Goal: Find specific page/section: Find specific page/section

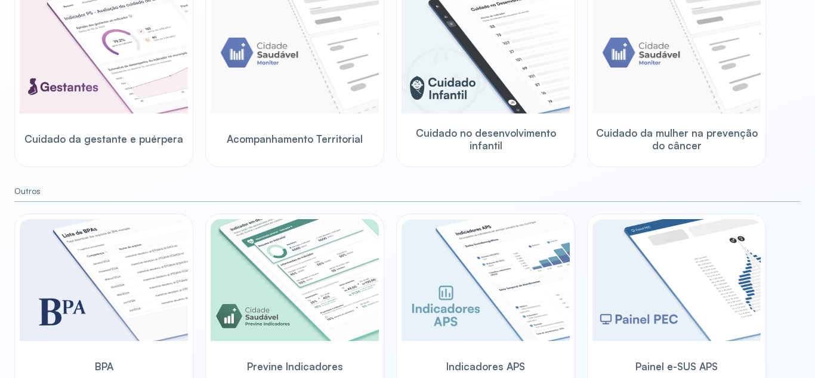
scroll to position [202, 0]
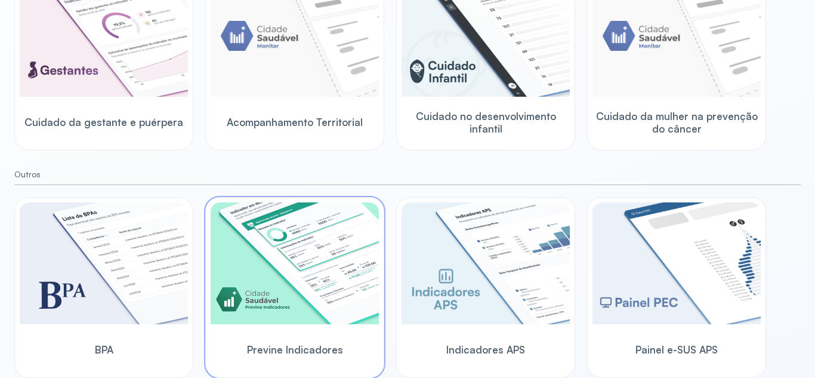
click at [263, 261] on img at bounding box center [295, 263] width 168 height 122
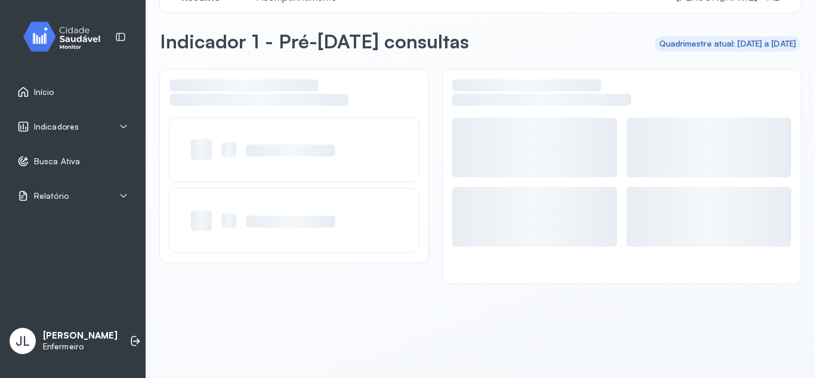
scroll to position [33, 0]
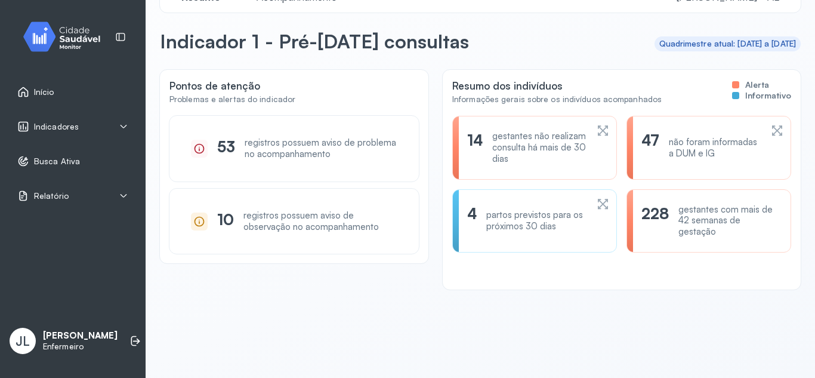
click at [561, 160] on div "gestantes não realizam consulta há mais de 30 dias" at bounding box center [539, 147] width 94 height 33
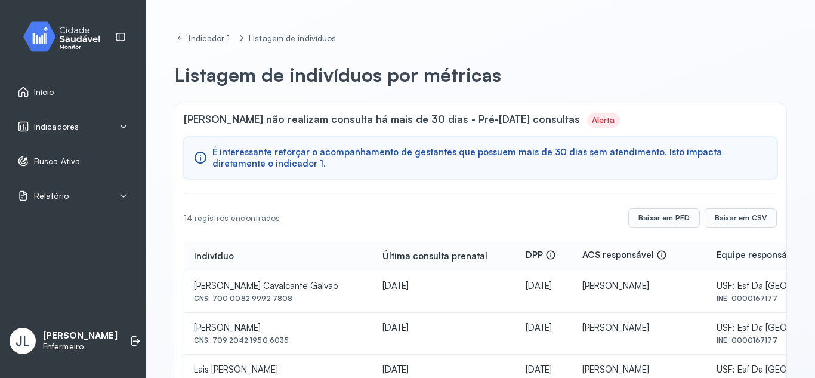
drag, startPoint x: 212, startPoint y: 298, endPoint x: 321, endPoint y: 302, distance: 109.3
click at [321, 302] on div "CNS: 700 0082 9992 7808" at bounding box center [278, 298] width 169 height 8
copy div "700 0082 9992 7808"
click at [125, 129] on icon at bounding box center [124, 127] width 10 height 10
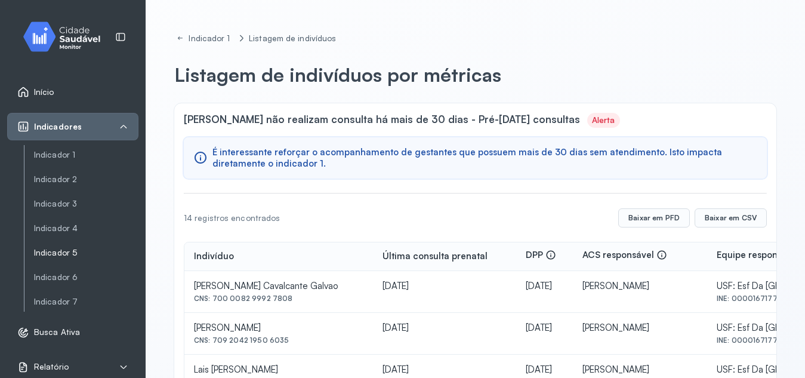
click at [72, 270] on link "Indicador 5" at bounding box center [86, 277] width 104 height 15
click at [72, 259] on link "Indicador 5" at bounding box center [86, 252] width 104 height 15
click at [72, 255] on link "Indicador 5" at bounding box center [86, 253] width 104 height 10
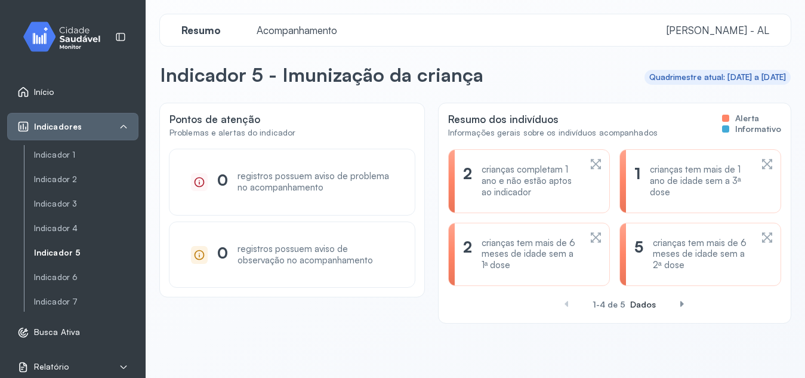
click at [767, 166] on icon at bounding box center [769, 166] width 5 height 5
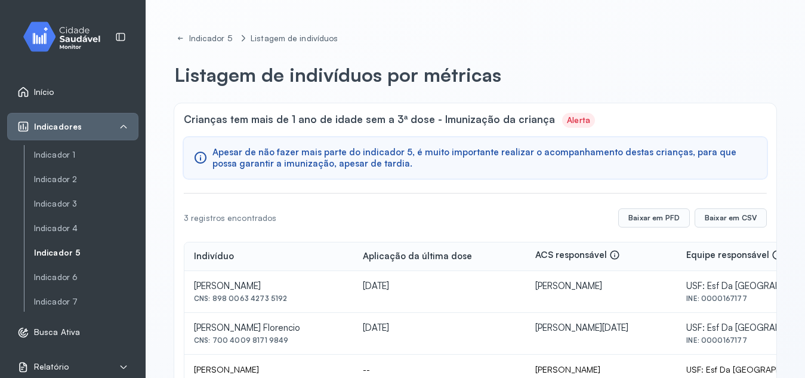
scroll to position [49, 0]
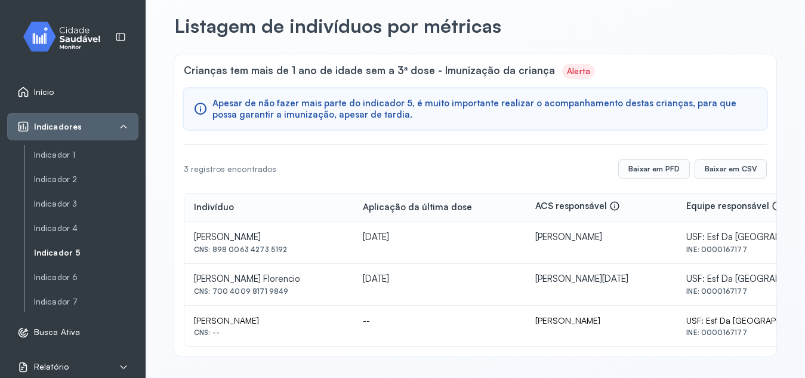
drag, startPoint x: 214, startPoint y: 249, endPoint x: 292, endPoint y: 251, distance: 78.2
click at [292, 251] on div "CNS: 898 0063 4273 5192" at bounding box center [269, 249] width 150 height 8
copy div "898 0063 4273 5192"
click at [458, 287] on td "[DATE]" at bounding box center [439, 285] width 172 height 42
drag, startPoint x: 195, startPoint y: 321, endPoint x: 303, endPoint y: 319, distance: 107.4
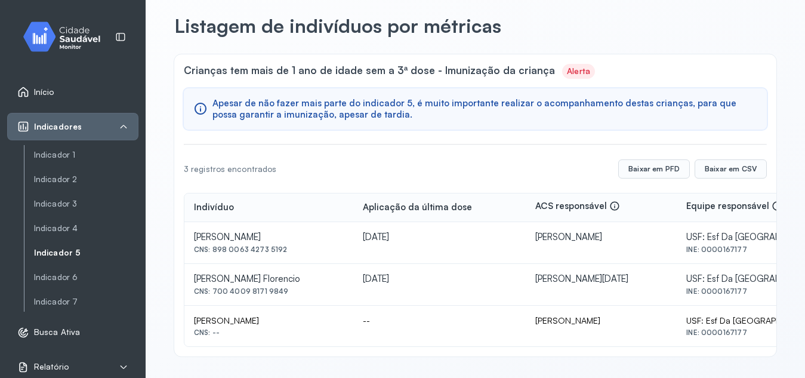
click at [303, 319] on div "[PERSON_NAME]" at bounding box center [269, 320] width 150 height 11
copy div "[PERSON_NAME]"
